Goal: Subscribe to service/newsletter

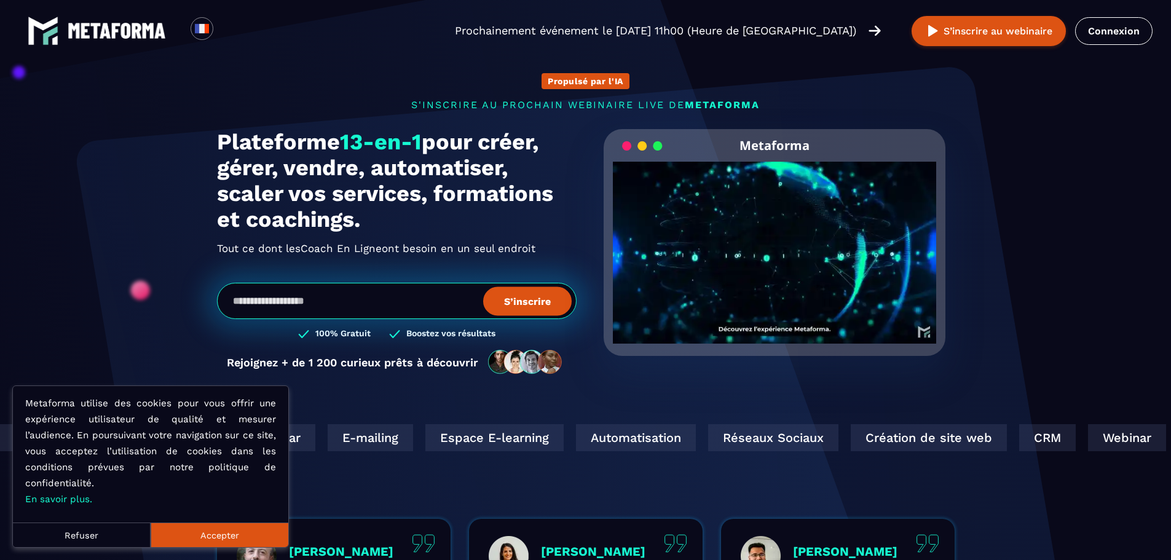
click at [213, 538] on button "Accepter" at bounding box center [220, 534] width 138 height 25
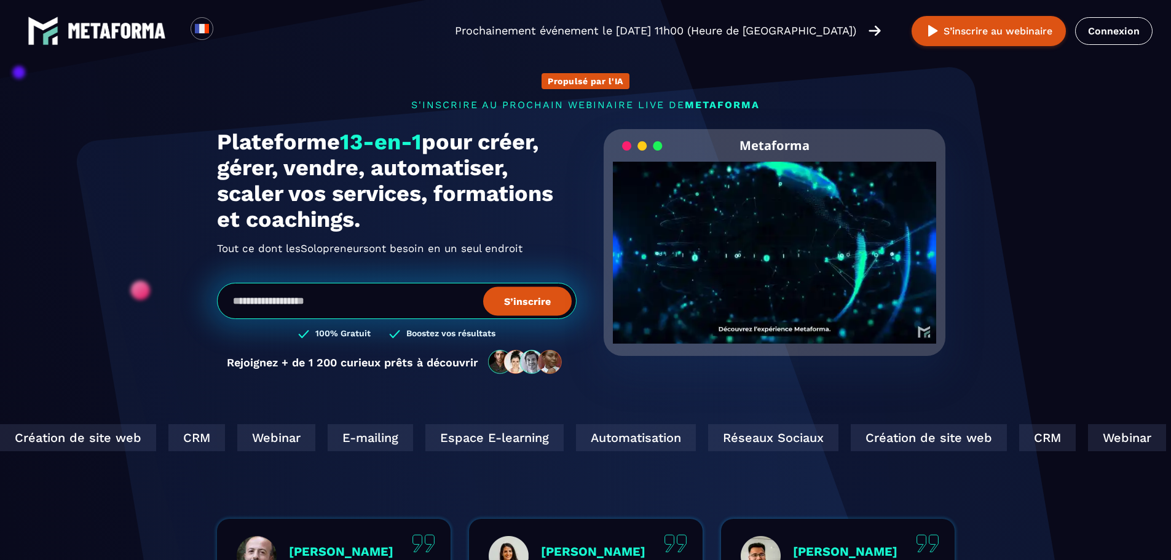
click at [420, 299] on input "email" at bounding box center [397, 301] width 360 height 36
type input "**********"
click at [535, 303] on button "S’inscrire" at bounding box center [527, 300] width 89 height 29
